Goal: Task Accomplishment & Management: Use online tool/utility

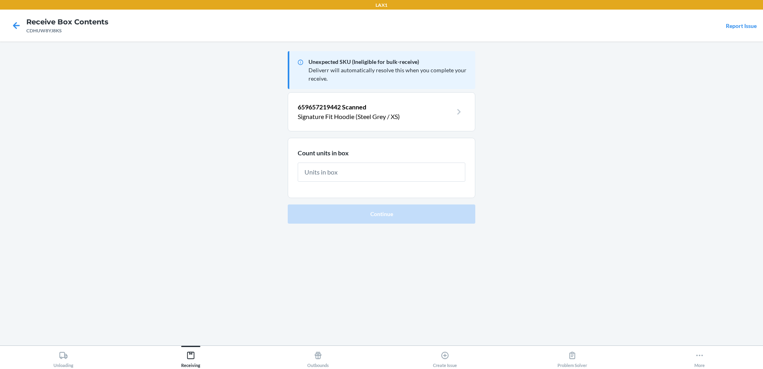
click at [238, 232] on main "Unexpected SKU (Ineligible for bulk-receive) Deliverr will automatically resolv…" at bounding box center [381, 194] width 763 height 304
click at [416, 172] on input "text" at bounding box center [382, 172] width 168 height 19
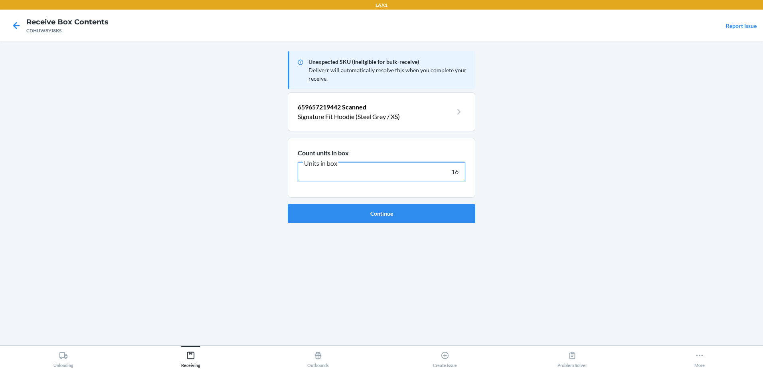
type input "16"
click at [288, 204] on button "Continue" at bounding box center [382, 213] width 188 height 19
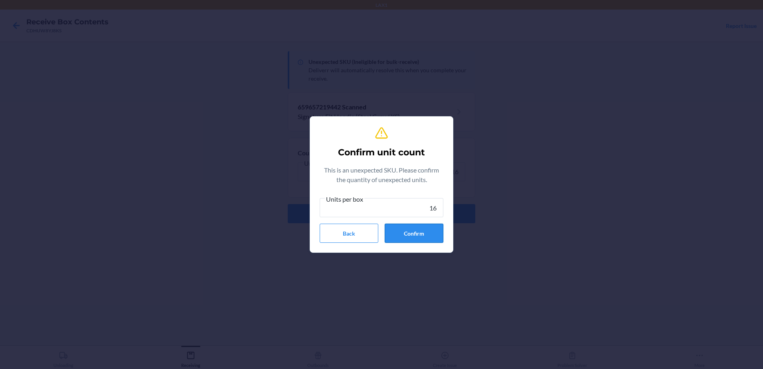
type input "16"
click at [430, 233] on button "Confirm" at bounding box center [414, 233] width 59 height 19
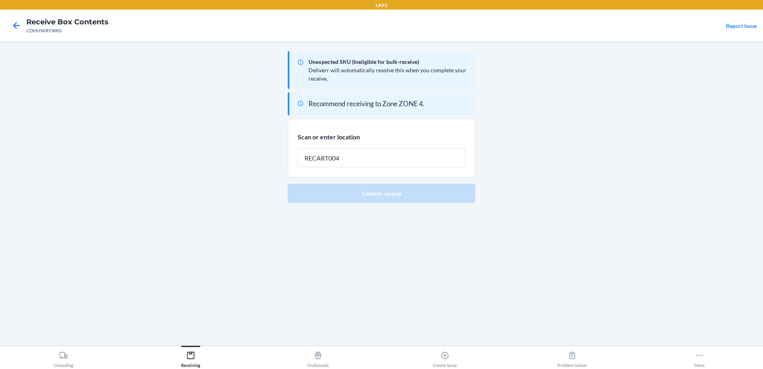
type input "RECART004"
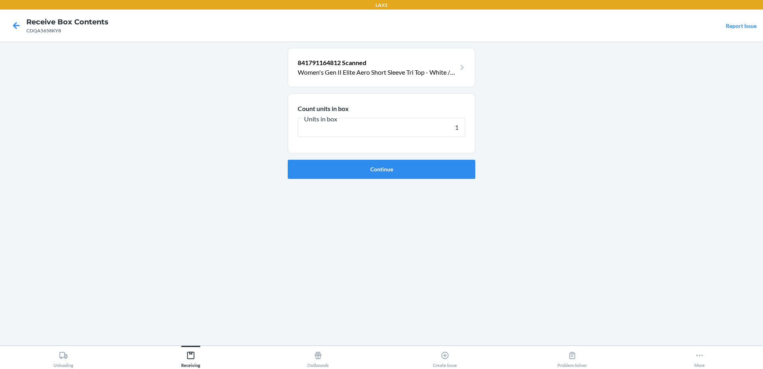
type input "1"
click at [288, 160] on button "Continue" at bounding box center [382, 169] width 188 height 19
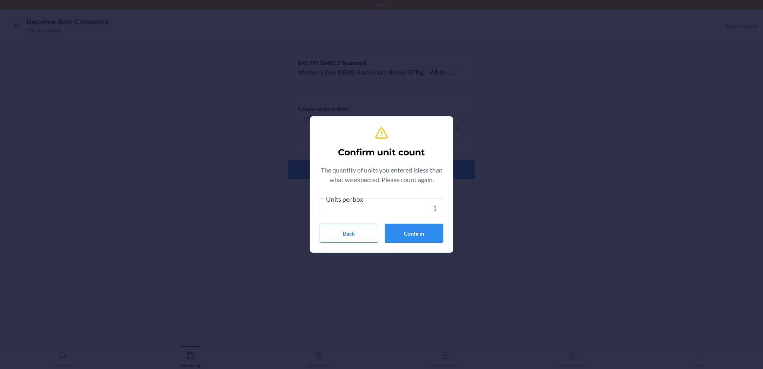
type input "1"
click at [430, 233] on button "Confirm" at bounding box center [414, 233] width 59 height 19
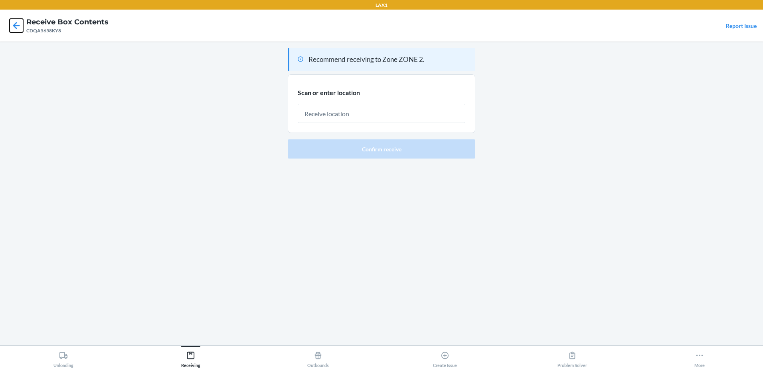
click at [15, 25] on icon at bounding box center [17, 26] width 14 height 14
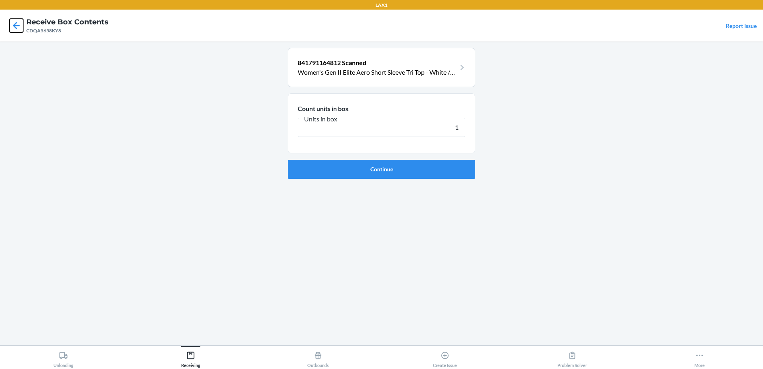
click at [15, 25] on icon at bounding box center [17, 26] width 14 height 14
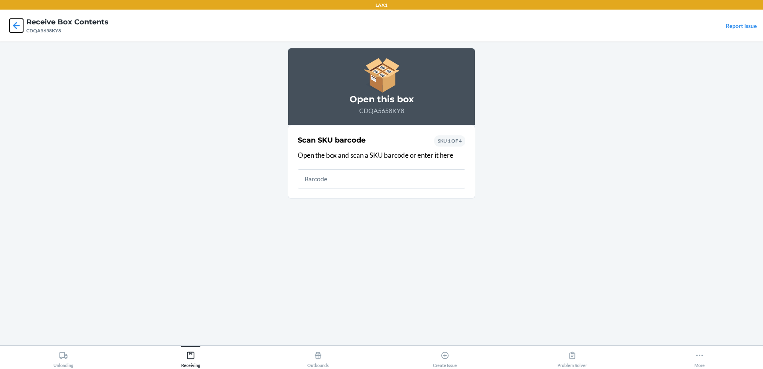
click at [14, 22] on icon at bounding box center [17, 26] width 14 height 14
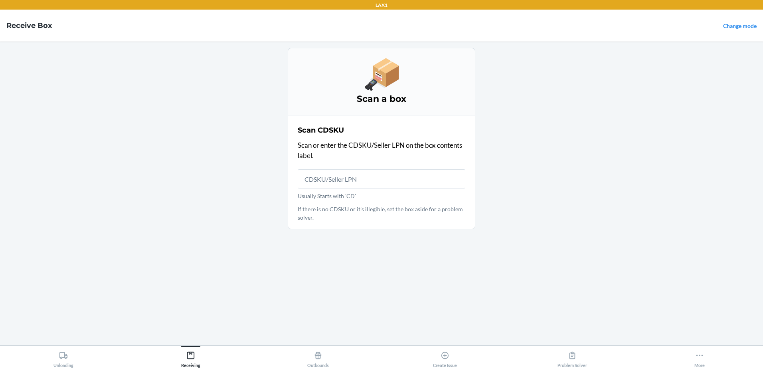
click at [360, 183] on input "Usually Starts with 'CD'" at bounding box center [382, 178] width 168 height 19
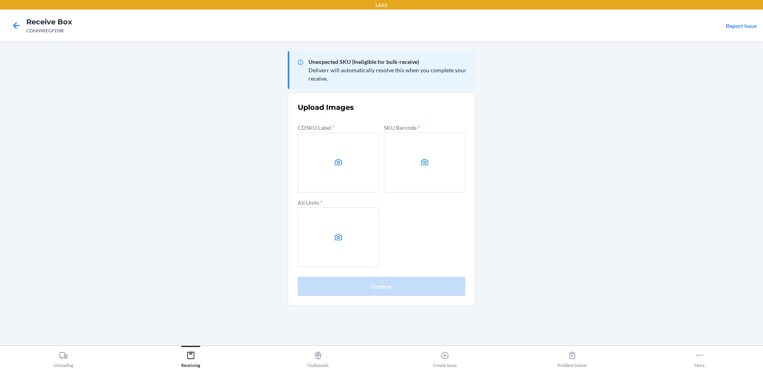
drag, startPoint x: 726, startPoint y: 160, endPoint x: 484, endPoint y: 145, distance: 242.0
click at [704, 153] on main "Unexpected SKU (Ineligible for bulk-receive) Deliverr will automatically resolv…" at bounding box center [381, 194] width 763 height 304
click at [353, 146] on label at bounding box center [338, 163] width 81 height 60
click at [0, 0] on input "file" at bounding box center [0, 0] width 0 height 0
click at [456, 155] on label at bounding box center [424, 163] width 81 height 60
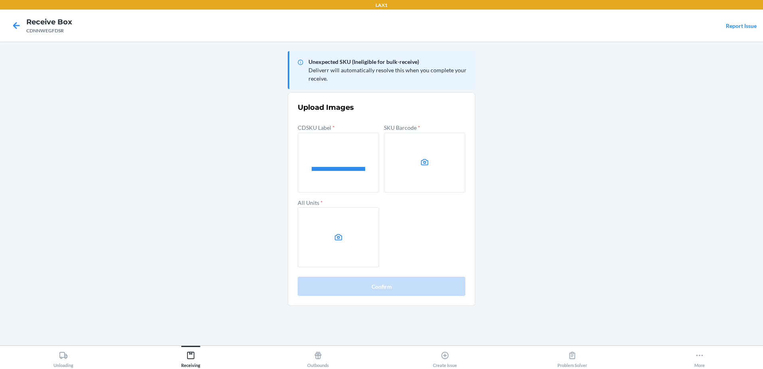
click at [0, 0] on input "file" at bounding box center [0, 0] width 0 height 0
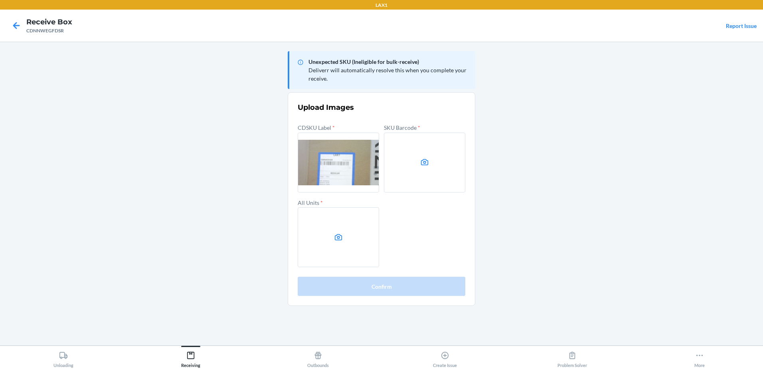
click at [367, 245] on label at bounding box center [338, 237] width 81 height 60
click at [0, 0] on input "file" at bounding box center [0, 0] width 0 height 0
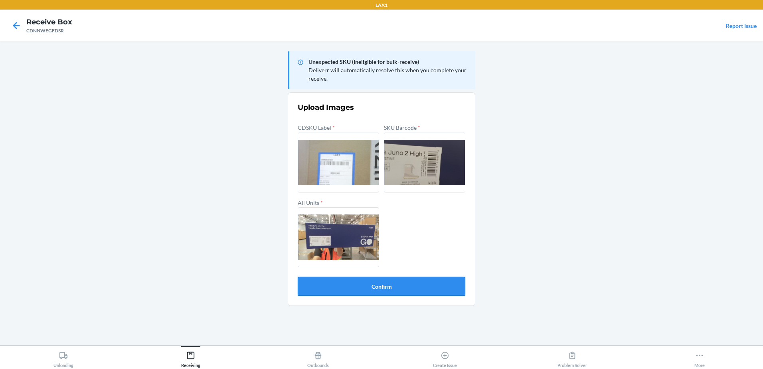
click at [405, 282] on button "Confirm" at bounding box center [382, 286] width 168 height 19
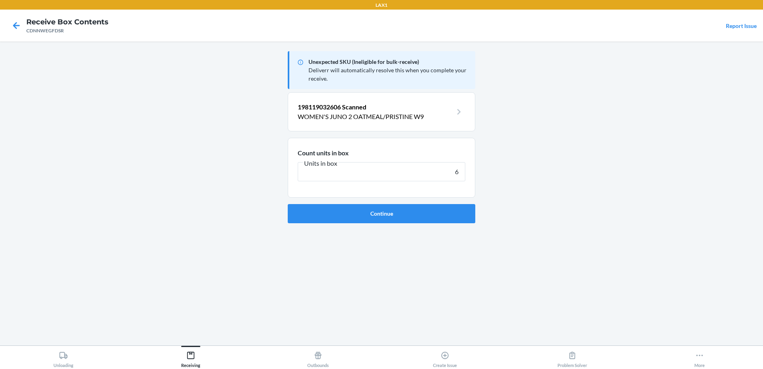
type input "6"
click at [288, 204] on button "Continue" at bounding box center [382, 213] width 188 height 19
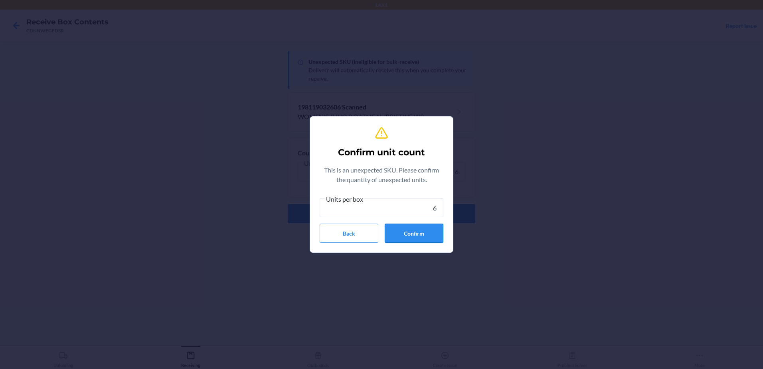
type input "6"
click at [422, 229] on button "Confirm" at bounding box center [414, 233] width 59 height 19
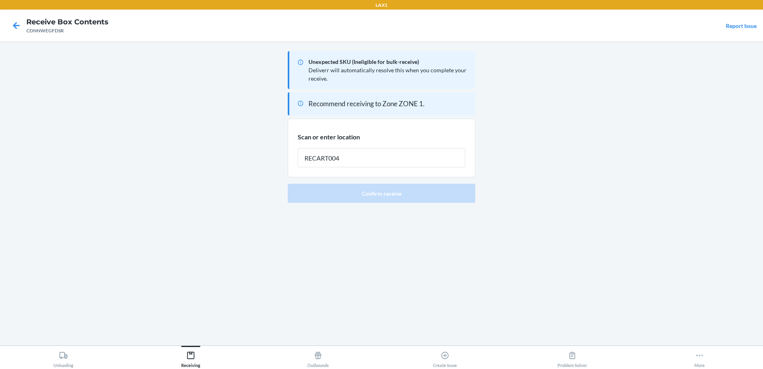
type input "RECART004"
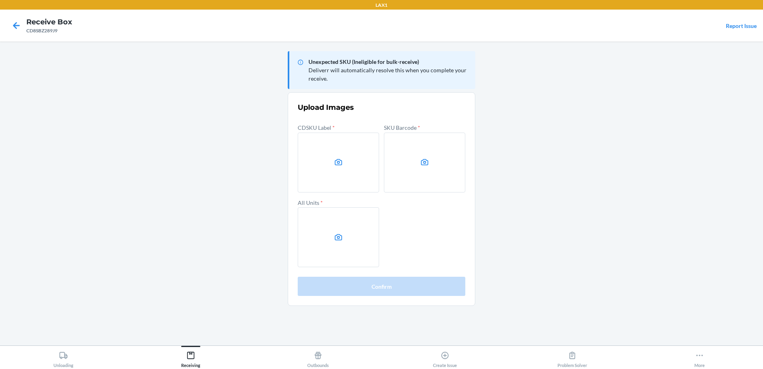
click at [662, 97] on main "Unexpected SKU (Ineligible for bulk-receive) Deliverr will automatically resolv…" at bounding box center [381, 194] width 763 height 304
click at [355, 148] on label at bounding box center [338, 163] width 81 height 60
click at [0, 0] on input "file" at bounding box center [0, 0] width 0 height 0
click at [418, 162] on label at bounding box center [424, 163] width 81 height 60
click at [0, 0] on input "file" at bounding box center [0, 0] width 0 height 0
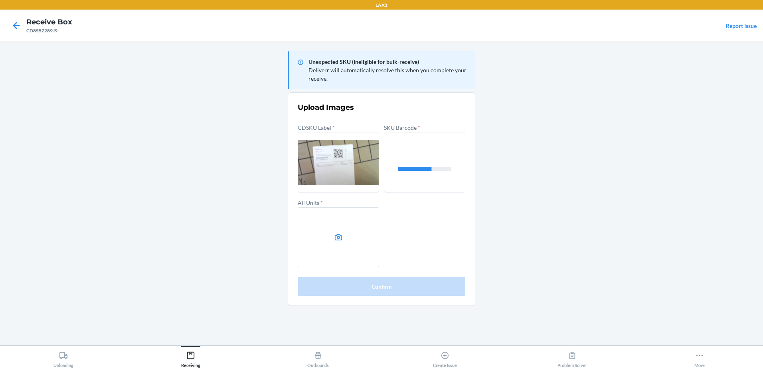
click at [355, 236] on label at bounding box center [338, 237] width 81 height 60
click at [0, 0] on input "file" at bounding box center [0, 0] width 0 height 0
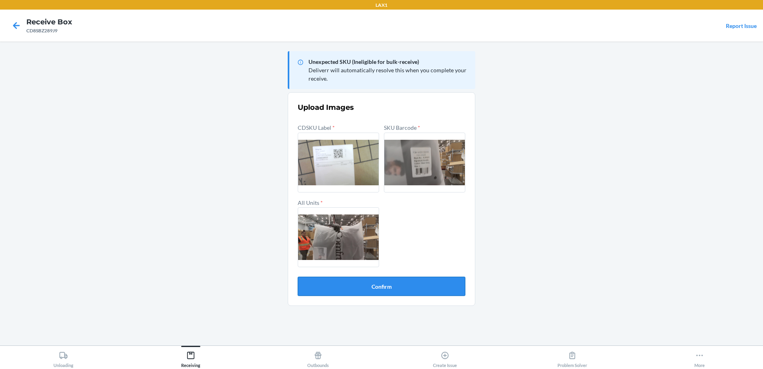
click at [407, 286] on button "Confirm" at bounding box center [382, 286] width 168 height 19
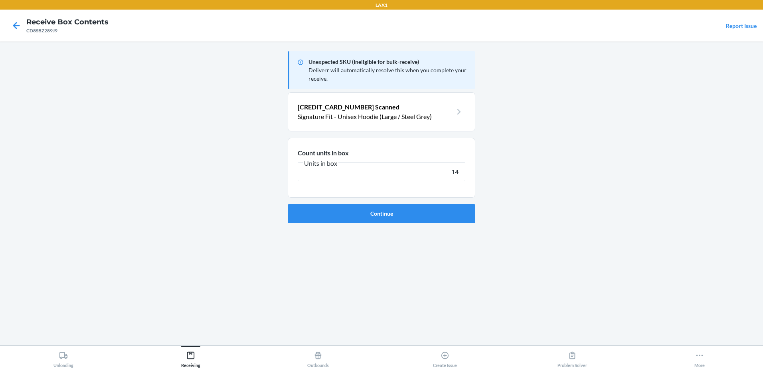
type input "14"
click at [288, 204] on button "Continue" at bounding box center [382, 213] width 188 height 19
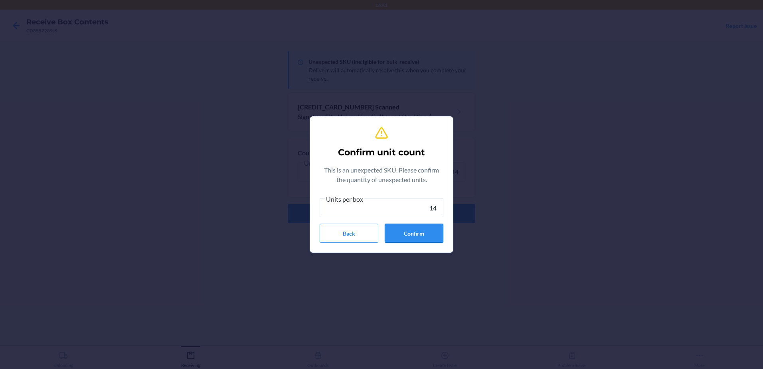
type input "14"
click at [431, 236] on button "Confirm" at bounding box center [414, 233] width 59 height 19
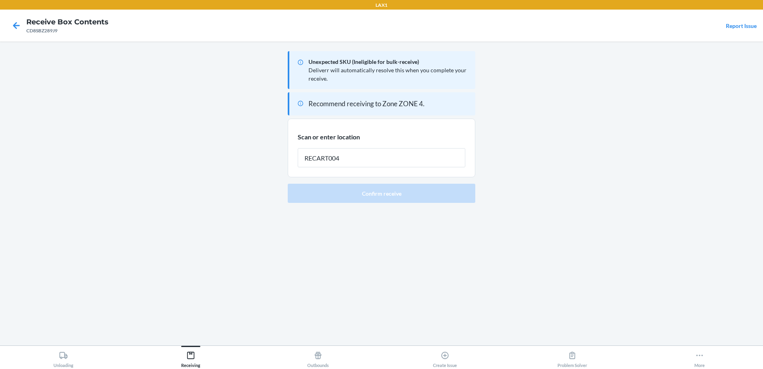
type input "RECART004"
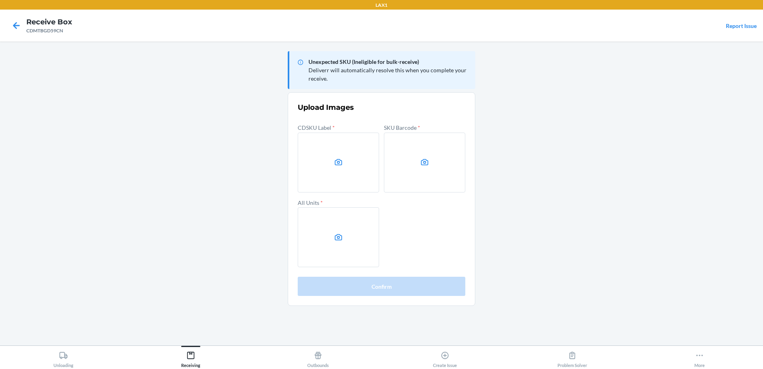
drag, startPoint x: 670, startPoint y: 294, endPoint x: 656, endPoint y: 274, distance: 24.7
click at [670, 294] on main "Unexpected SKU (Ineligible for bulk-receive) Deliverr will automatically resolv…" at bounding box center [381, 194] width 763 height 304
click at [326, 164] on label at bounding box center [338, 163] width 81 height 60
click at [0, 0] on input "file" at bounding box center [0, 0] width 0 height 0
click at [415, 172] on label at bounding box center [424, 163] width 81 height 60
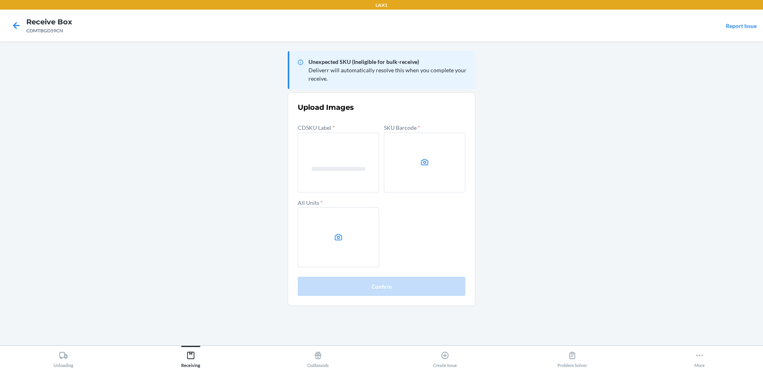
click at [0, 0] on input "file" at bounding box center [0, 0] width 0 height 0
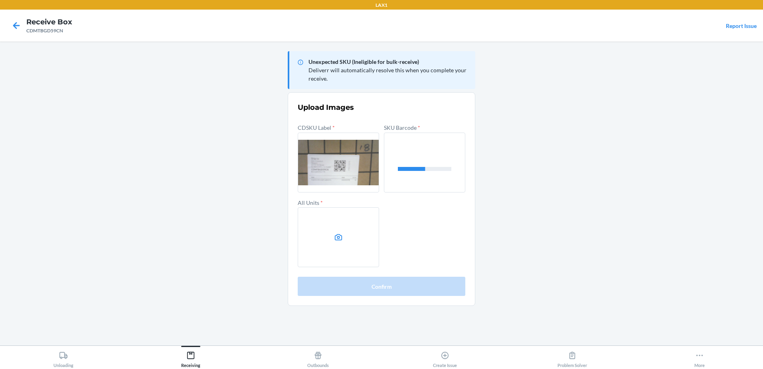
click at [351, 247] on label at bounding box center [338, 237] width 81 height 60
click at [0, 0] on input "file" at bounding box center [0, 0] width 0 height 0
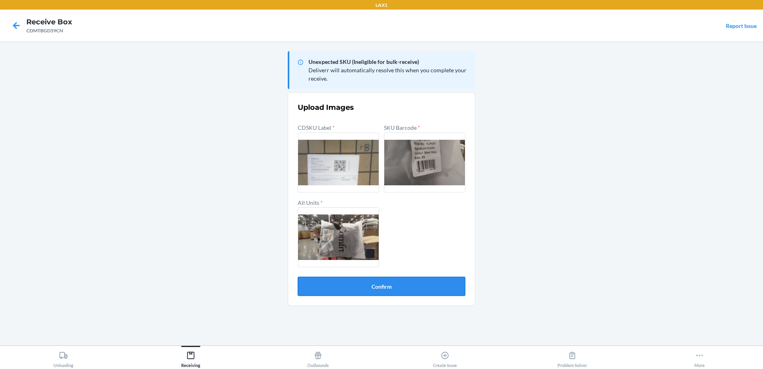
click at [358, 285] on button "Confirm" at bounding box center [382, 286] width 168 height 19
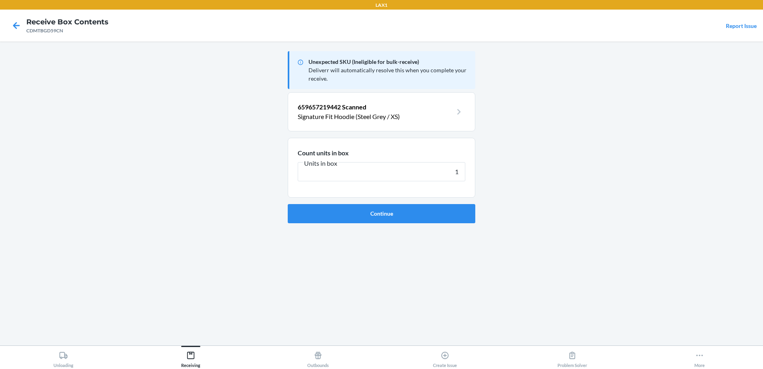
type input "1"
click at [288, 204] on button "Continue" at bounding box center [382, 213] width 188 height 19
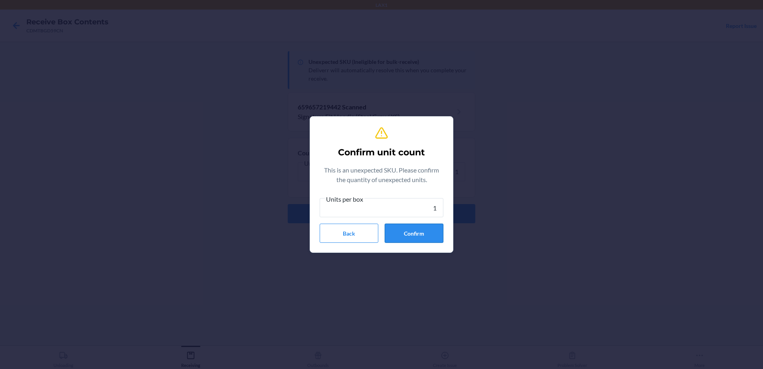
type input "1"
click at [414, 235] on button "Confirm" at bounding box center [414, 233] width 59 height 19
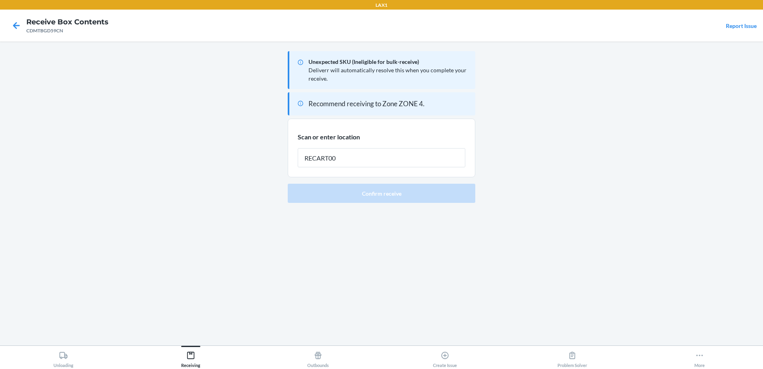
type input "RECART005"
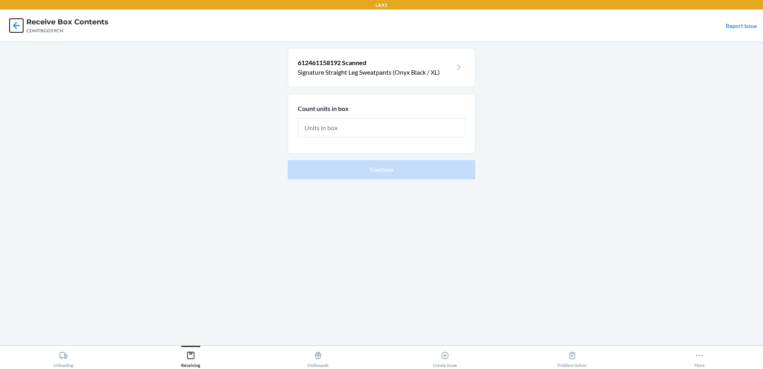
click at [12, 26] on icon at bounding box center [17, 26] width 14 height 14
click at [16, 26] on icon at bounding box center [16, 25] width 7 height 7
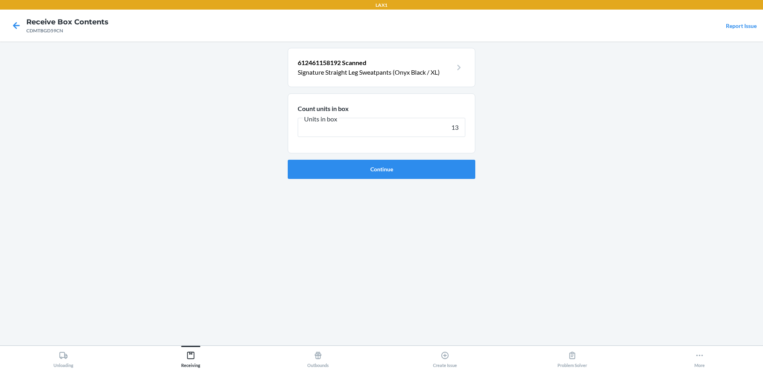
type input "13"
click at [288, 160] on button "Continue" at bounding box center [382, 169] width 188 height 19
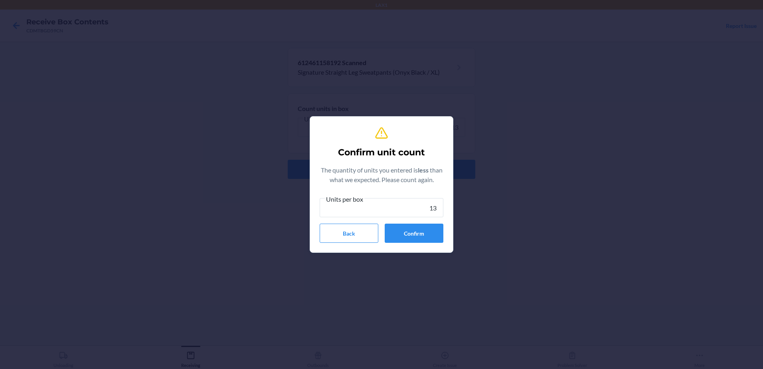
type input "13"
click at [433, 244] on div "Confirm unit count The quantity of units you entered is less than what we expec…" at bounding box center [382, 184] width 124 height 123
click at [432, 238] on button "Confirm" at bounding box center [414, 233] width 59 height 19
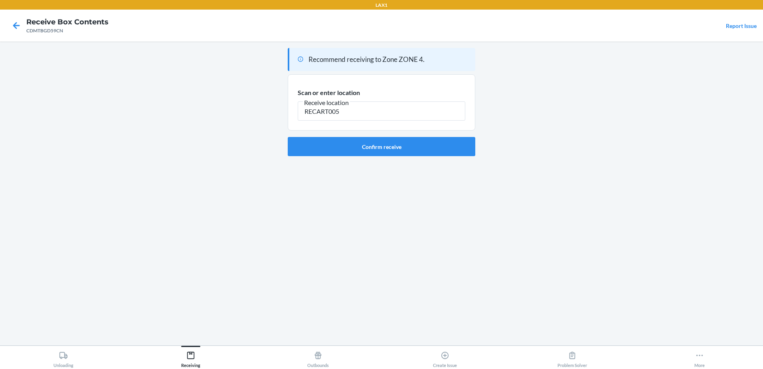
type input "RECART005"
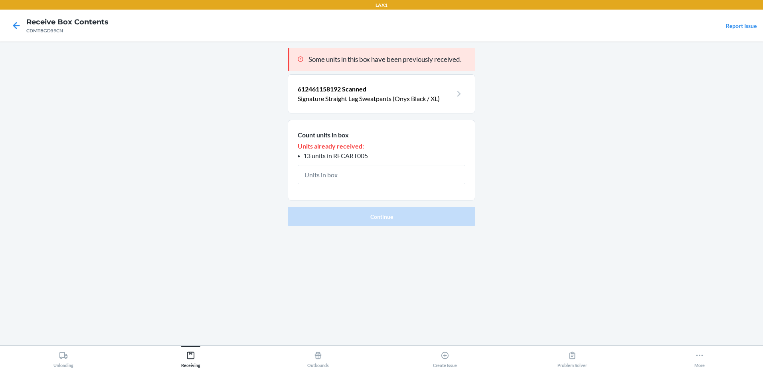
type input "5"
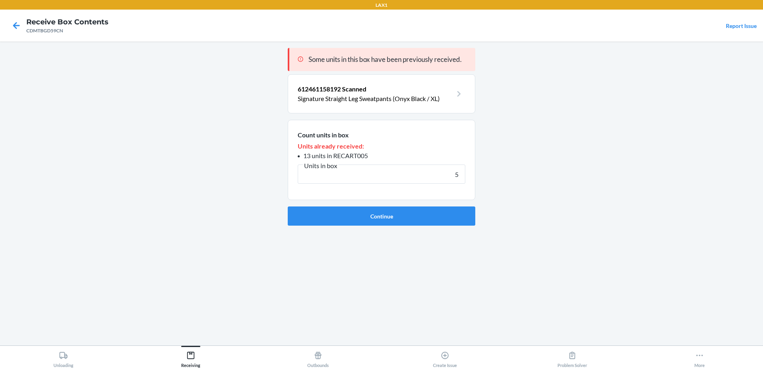
click button "Continue" at bounding box center [382, 215] width 188 height 19
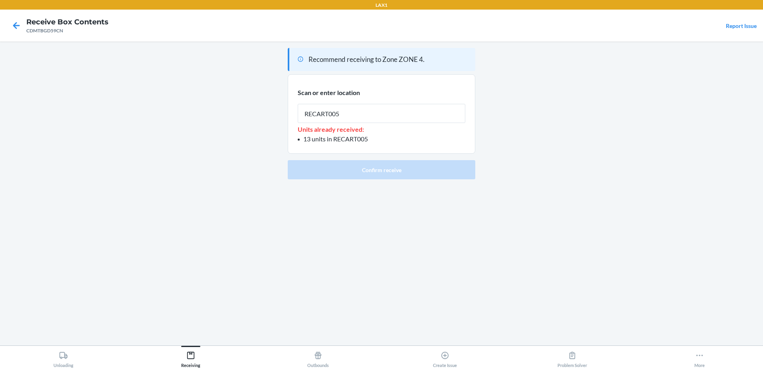
type input "RECART005"
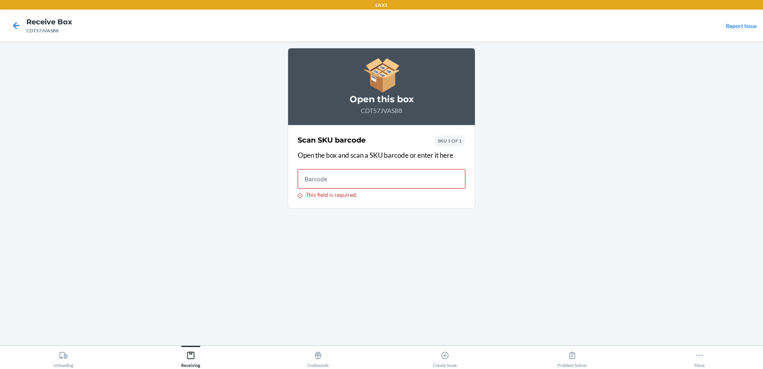
click at [416, 188] on input "This field is required." at bounding box center [382, 178] width 168 height 19
type input "[CREDIT_CARD_NUMBER]"
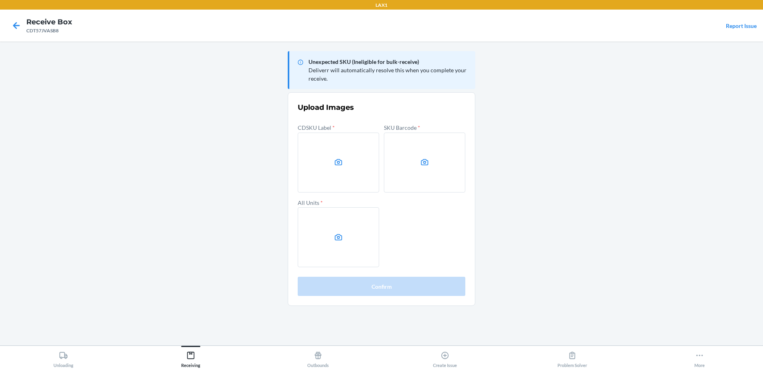
click at [695, 149] on main "Unexpected SKU (Ineligible for bulk-receive) Deliverr will automatically resolv…" at bounding box center [381, 194] width 763 height 304
click at [326, 161] on label at bounding box center [338, 163] width 81 height 60
click at [0, 0] on input "file" at bounding box center [0, 0] width 0 height 0
click at [406, 173] on label at bounding box center [424, 163] width 81 height 60
click at [0, 0] on input "file" at bounding box center [0, 0] width 0 height 0
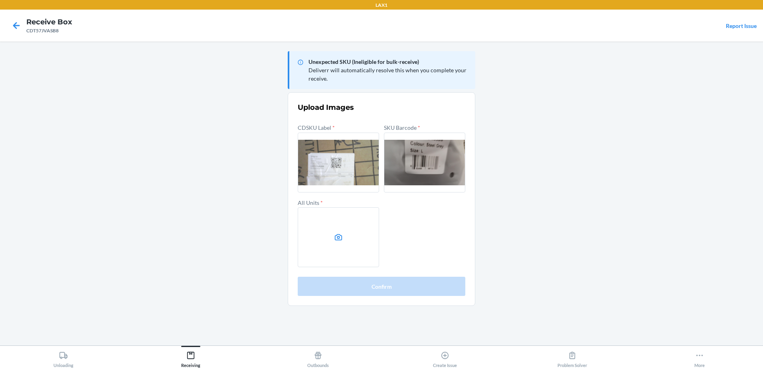
drag, startPoint x: 399, startPoint y: 259, endPoint x: 377, endPoint y: 240, distance: 28.6
click at [399, 258] on div "CDSKU Label * SKU Barcode * All Units *" at bounding box center [382, 194] width 168 height 145
click at [375, 239] on label at bounding box center [338, 237] width 81 height 60
click at [0, 0] on input "file" at bounding box center [0, 0] width 0 height 0
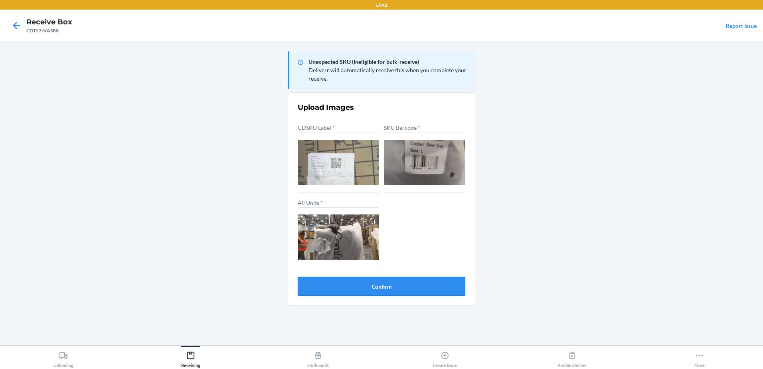
click at [353, 287] on button "Confirm" at bounding box center [382, 286] width 168 height 19
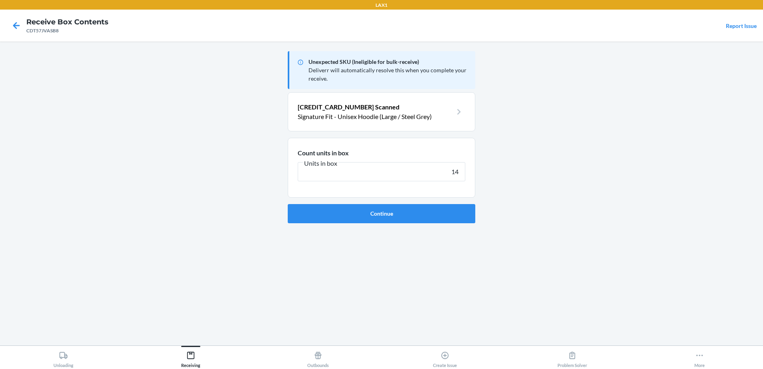
type input "14"
click at [288, 204] on button "Continue" at bounding box center [382, 213] width 188 height 19
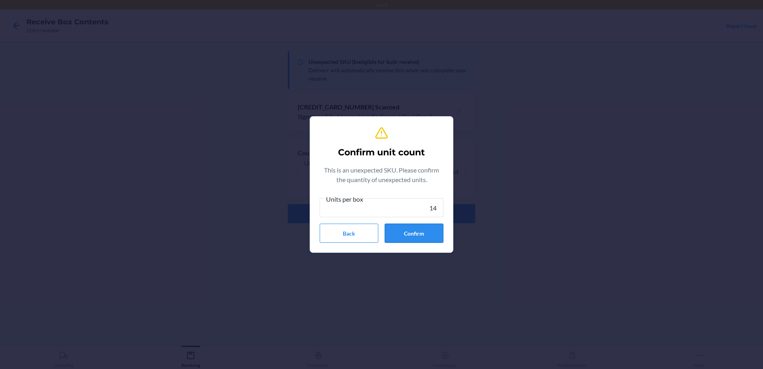
type input "14"
click at [434, 224] on button "Confirm" at bounding box center [414, 233] width 59 height 19
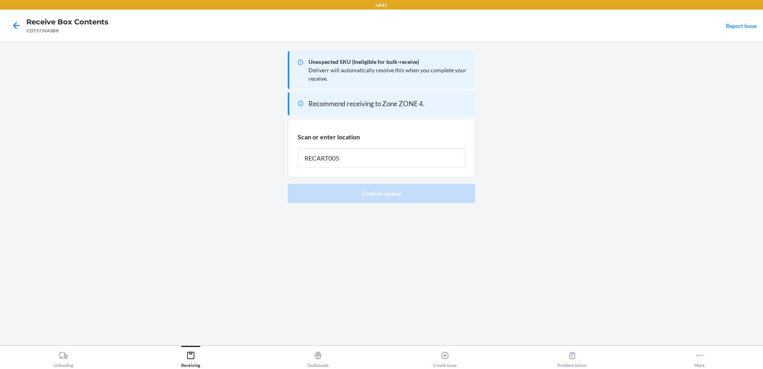
type input "RECART005"
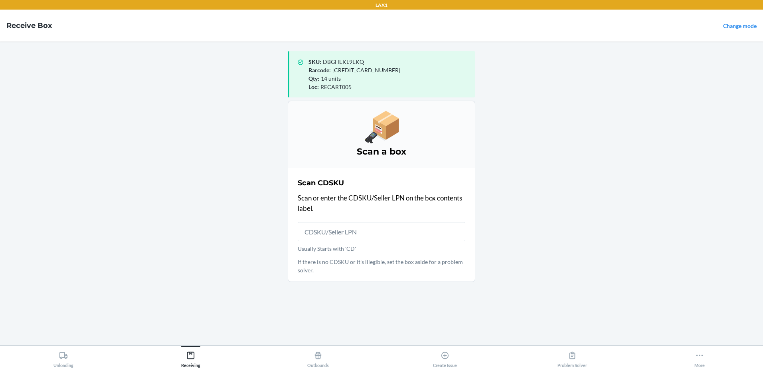
click at [105, 123] on main "SKU : DBGHEKL9EKQ Barcode : [CREDIT_CARD_NUMBER] Qty : 14 units Loc : RECART005…" at bounding box center [381, 194] width 763 height 304
click at [144, 124] on main "SKU : DBGHEKL9EKQ Barcode : [CREDIT_CARD_NUMBER] Qty : 14 units Loc : RECART005…" at bounding box center [381, 194] width 763 height 304
click at [578, 220] on main "SKU : DBGHEKL9EKQ Barcode : [CREDIT_CARD_NUMBER] Qty : 14 units Loc : RECART005…" at bounding box center [381, 194] width 763 height 304
click at [160, 184] on main "SKU : DBGHEKL9EKQ Barcode : [CREDIT_CARD_NUMBER] Qty : 14 units Loc : RECART005…" at bounding box center [381, 194] width 763 height 304
click at [145, 148] on main "SKU : DBGHEKL9EKQ Barcode : [CREDIT_CARD_NUMBER] Qty : 14 units Loc : RECART005…" at bounding box center [381, 194] width 763 height 304
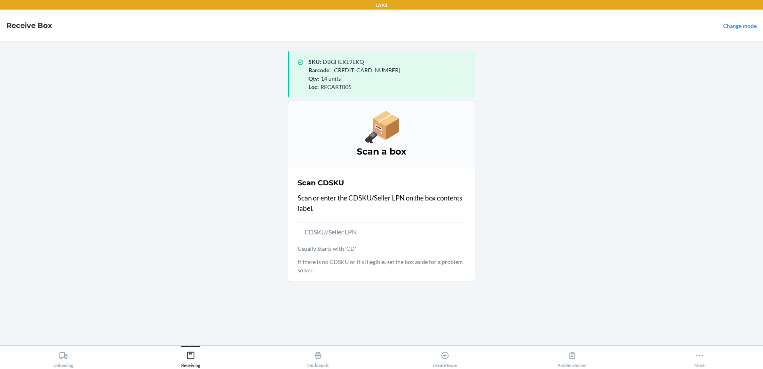
click at [201, 260] on main "SKU : DBGHEKL9EKQ Barcode : [CREDIT_CARD_NUMBER] Qty : 14 units Loc : RECART005…" at bounding box center [381, 194] width 763 height 304
click at [103, 243] on main "SKU : DBGHEKL9EKQ Barcode : [CREDIT_CARD_NUMBER] Qty : 14 units Loc : RECART005…" at bounding box center [381, 194] width 763 height 304
click at [574, 263] on main "SKU : DBGHEKL9EKQ Barcode : [CREDIT_CARD_NUMBER] Qty : 14 units Loc : RECART005…" at bounding box center [381, 194] width 763 height 304
click at [559, 325] on main "SKU : DBGHEKL9EKQ Barcode : [CREDIT_CARD_NUMBER] Qty : 14 units Loc : RECART005…" at bounding box center [381, 194] width 763 height 304
click at [648, 246] on main "SKU : DBGHEKL9EKQ Barcode : [CREDIT_CARD_NUMBER] Qty : 14 units Loc : RECART005…" at bounding box center [381, 194] width 763 height 304
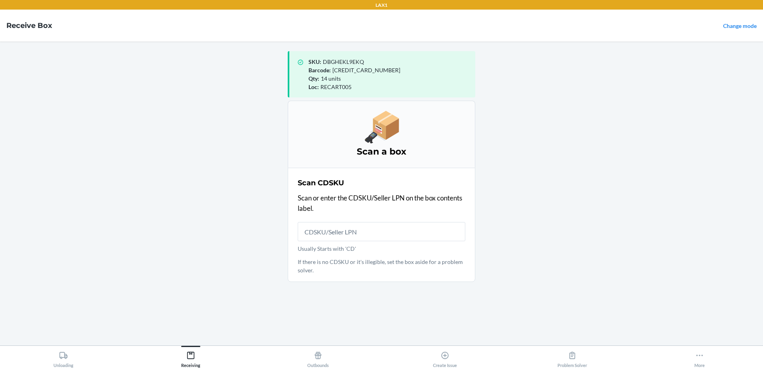
click at [206, 66] on main "SKU : DBGHEKL9EKQ Barcode : [CREDIT_CARD_NUMBER] Qty : 14 units Loc : RECART005…" at bounding box center [381, 194] width 763 height 304
click at [135, 52] on main "SKU : DBGHEKL9EKQ Barcode : [CREDIT_CARD_NUMBER] Qty : 14 units Loc : RECART005…" at bounding box center [381, 194] width 763 height 304
click at [619, 146] on main "SKU : DBGHEKL9EKQ Barcode : [CREDIT_CARD_NUMBER] Qty : 14 units Loc : RECART005…" at bounding box center [381, 194] width 763 height 304
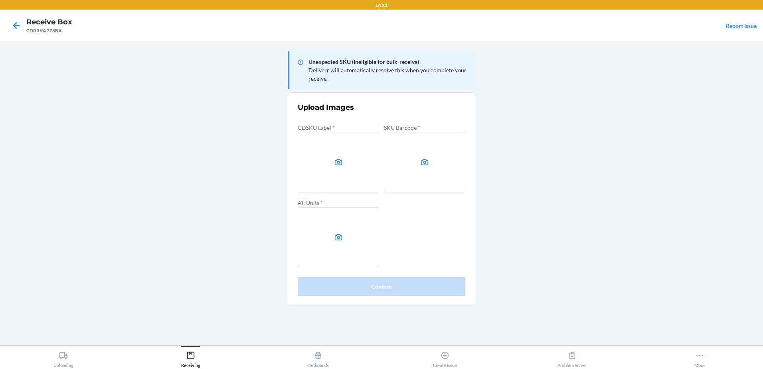
drag, startPoint x: 698, startPoint y: 95, endPoint x: 698, endPoint y: 106, distance: 10.4
click at [698, 97] on main "Unexpected SKU (Ineligible for bulk-receive) Deliverr will automatically resolv…" at bounding box center [381, 194] width 763 height 304
click at [320, 144] on label at bounding box center [338, 163] width 81 height 60
click at [0, 0] on input "file" at bounding box center [0, 0] width 0 height 0
click at [430, 185] on label at bounding box center [424, 163] width 81 height 60
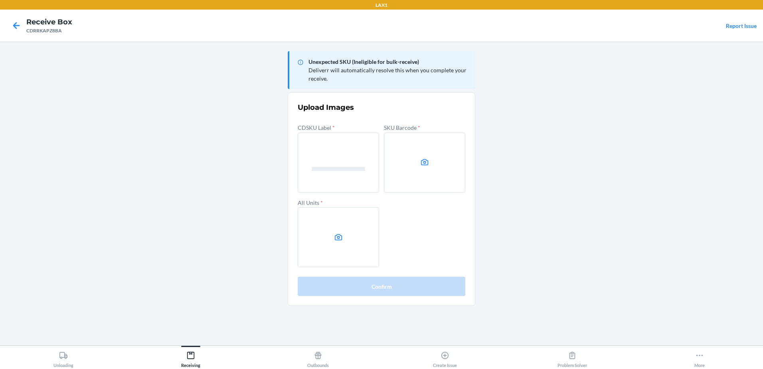
click at [0, 0] on input "file" at bounding box center [0, 0] width 0 height 0
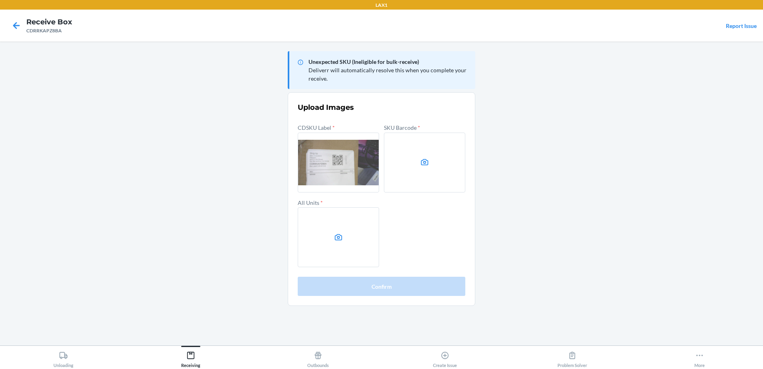
click at [343, 240] on icon at bounding box center [338, 237] width 9 height 9
click at [0, 0] on input "file" at bounding box center [0, 0] width 0 height 0
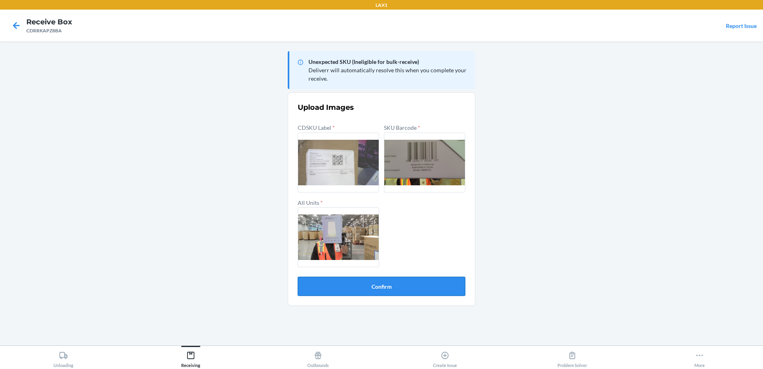
click at [363, 281] on button "Confirm" at bounding box center [382, 286] width 168 height 19
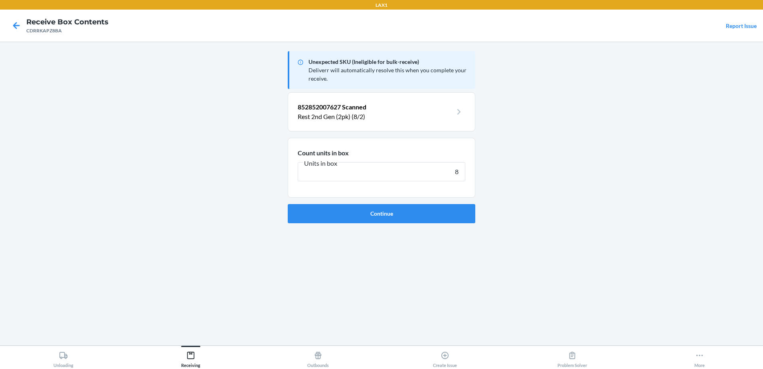
type input "8"
click at [288, 204] on button "Continue" at bounding box center [382, 213] width 188 height 19
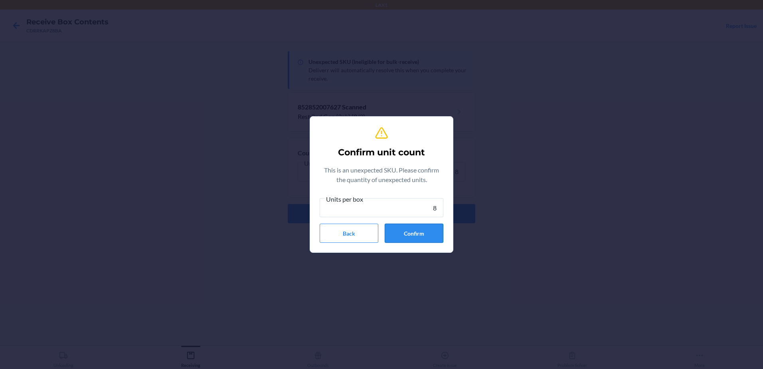
type input "8"
click at [417, 224] on button "Confirm" at bounding box center [414, 233] width 59 height 19
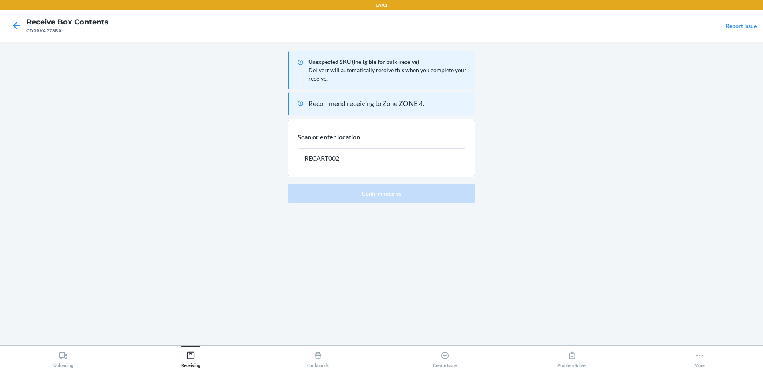
type input "RECART002"
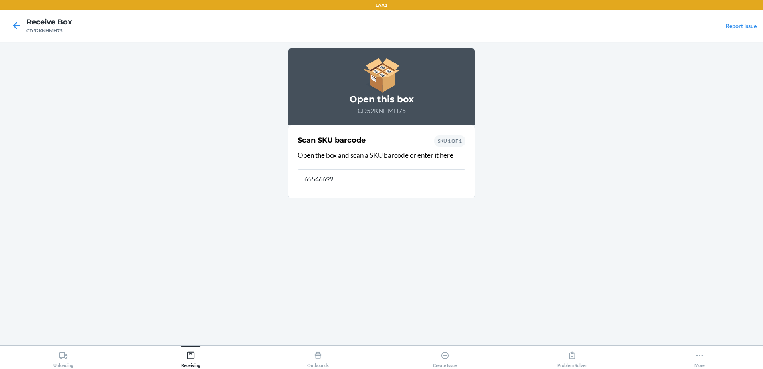
type input "655466995"
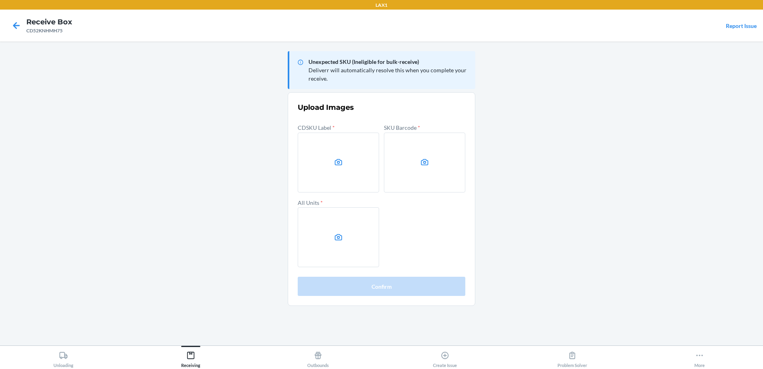
click at [718, 147] on main "Unexpected SKU (Ineligible for bulk-receive) Deliverr will automatically resolv…" at bounding box center [381, 194] width 763 height 304
click at [363, 169] on label at bounding box center [338, 163] width 81 height 60
click at [0, 0] on input "file" at bounding box center [0, 0] width 0 height 0
click at [447, 150] on label at bounding box center [424, 163] width 81 height 60
click at [0, 0] on input "file" at bounding box center [0, 0] width 0 height 0
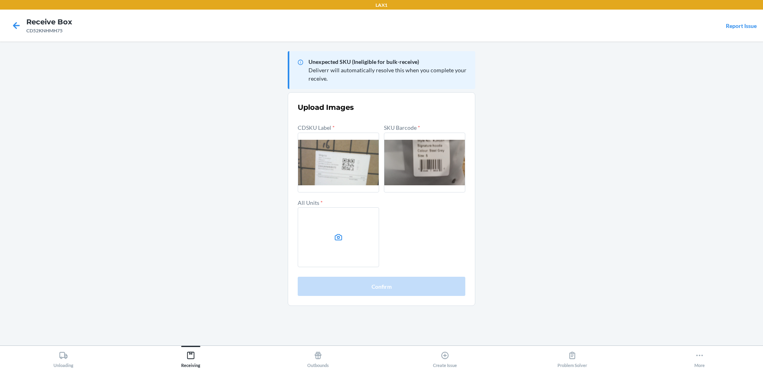
click at [327, 240] on label at bounding box center [338, 237] width 81 height 60
click at [0, 0] on input "file" at bounding box center [0, 0] width 0 height 0
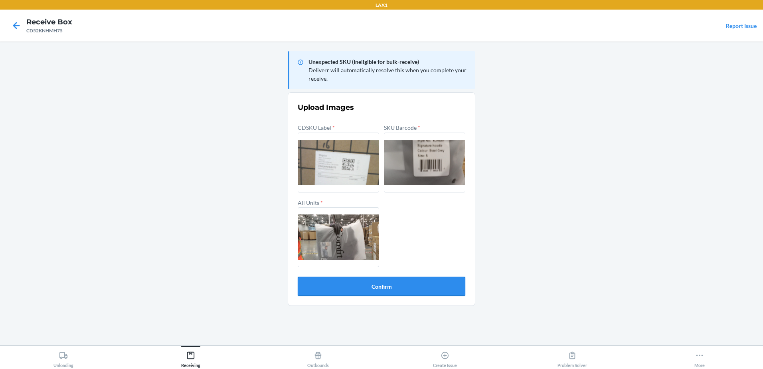
click at [418, 290] on button "Confirm" at bounding box center [382, 286] width 168 height 19
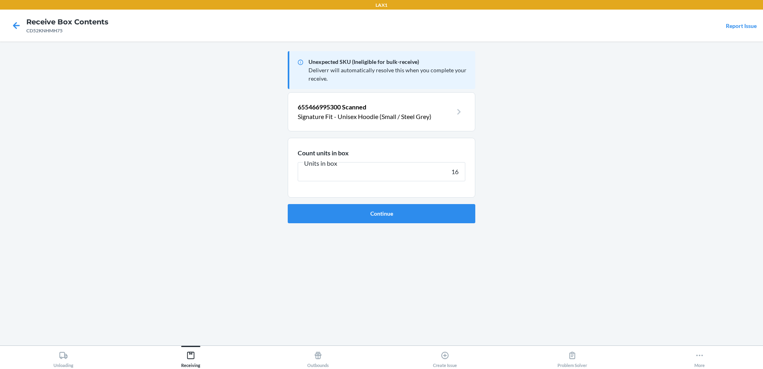
type input "16"
click at [288, 204] on button "Continue" at bounding box center [382, 213] width 188 height 19
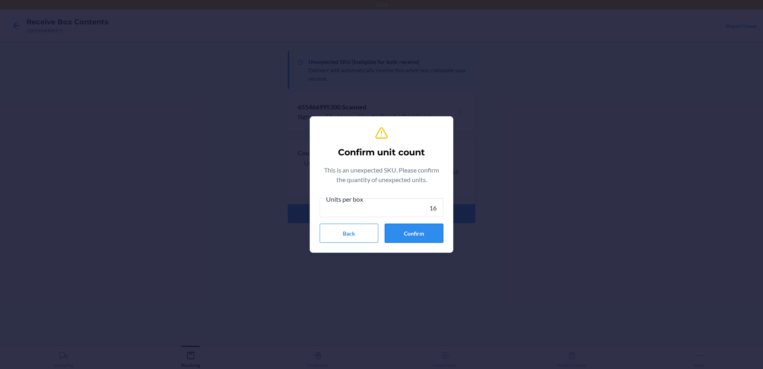
type input "16"
click at [410, 232] on button "Confirm" at bounding box center [414, 233] width 59 height 19
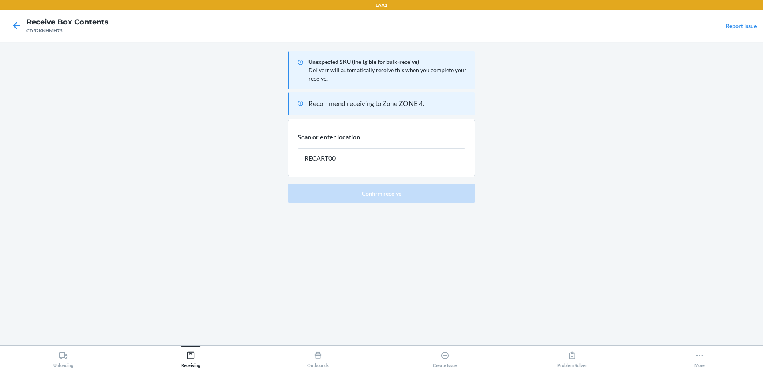
type input "RECART002"
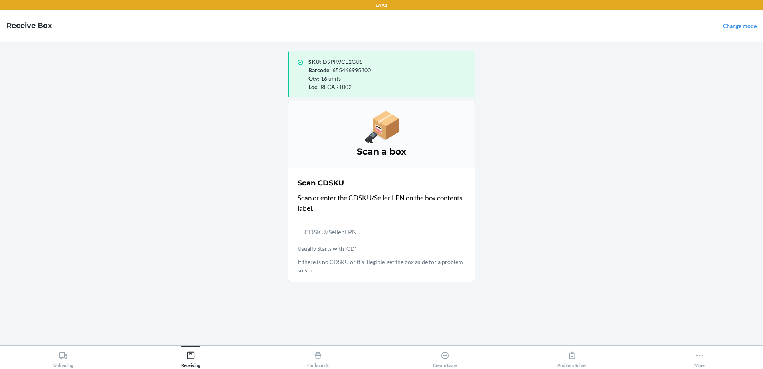
click at [183, 209] on main "SKU : D9PK9CE2GUS Barcode : 655466995300 Qty : 16 units Loc : RECART002 Scan a …" at bounding box center [381, 194] width 763 height 304
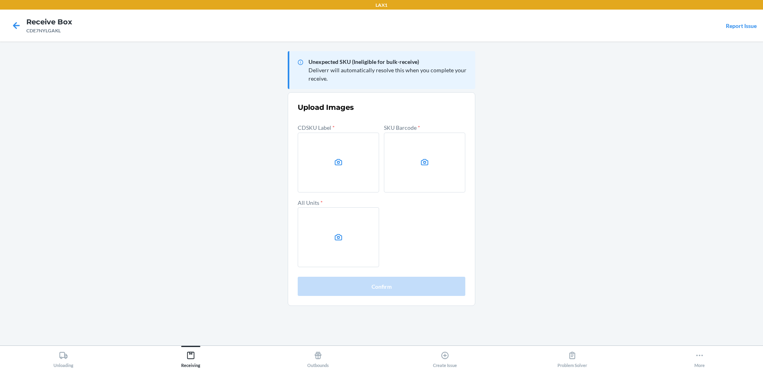
click at [634, 198] on main "Unexpected SKU (Ineligible for bulk-receive) Deliverr will automatically resolv…" at bounding box center [381, 194] width 763 height 304
click at [355, 162] on label at bounding box center [338, 163] width 81 height 60
click at [0, 0] on input "file" at bounding box center [0, 0] width 0 height 0
click at [430, 151] on label at bounding box center [424, 163] width 81 height 60
click at [0, 0] on input "file" at bounding box center [0, 0] width 0 height 0
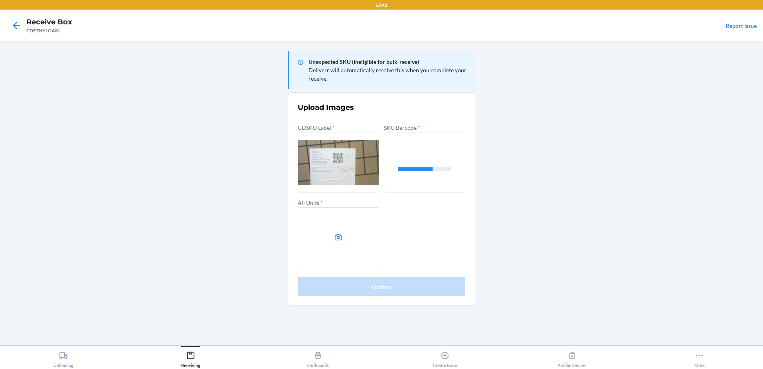
click at [315, 237] on label at bounding box center [338, 237] width 81 height 60
click at [0, 0] on input "file" at bounding box center [0, 0] width 0 height 0
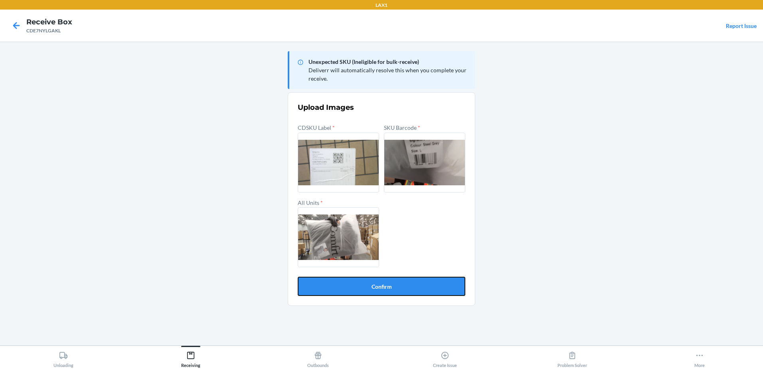
click at [395, 296] on section "Upload Images CDSKU Label * SKU Barcode * All Units * Confirm" at bounding box center [382, 199] width 188 height 214
click at [381, 292] on button "Confirm" at bounding box center [382, 286] width 168 height 19
